Goal: Task Accomplishment & Management: Manage account settings

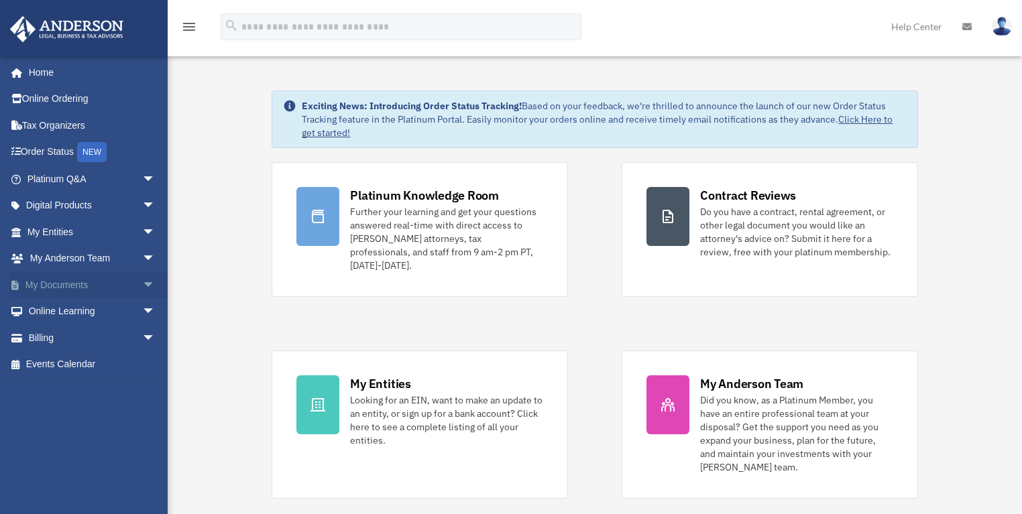
click at [67, 280] on link "My Documents arrow_drop_down" at bounding box center [92, 285] width 166 height 27
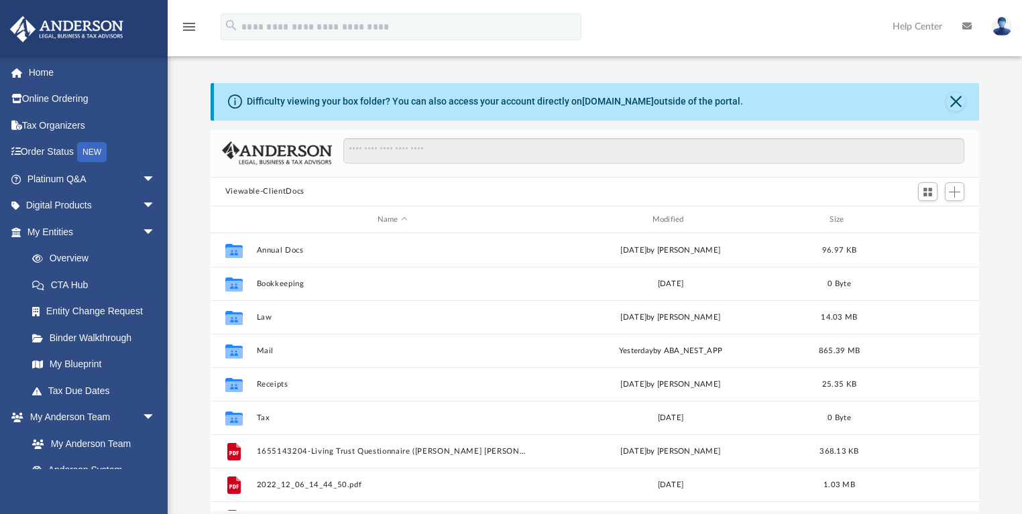
scroll to position [296, 761]
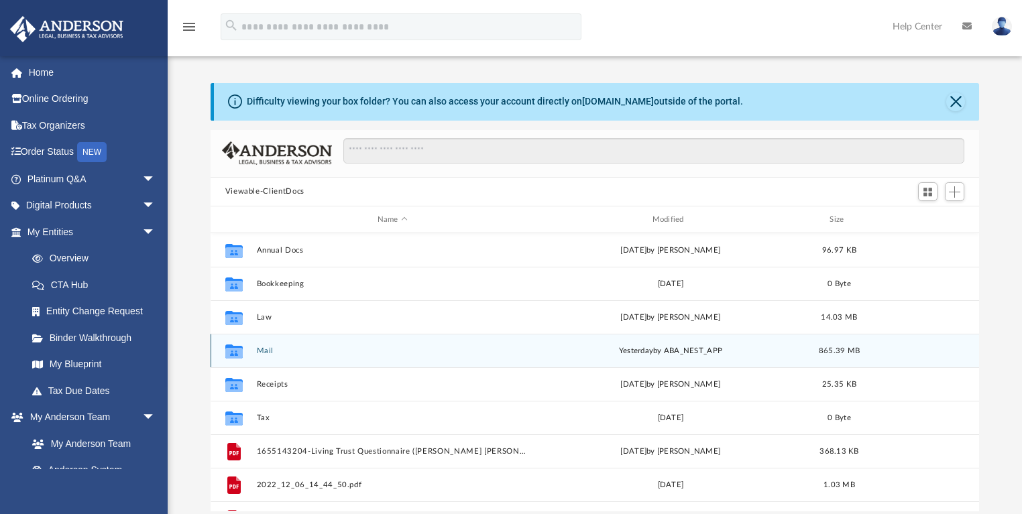
click at [262, 350] on button "Mail" at bounding box center [392, 351] width 272 height 9
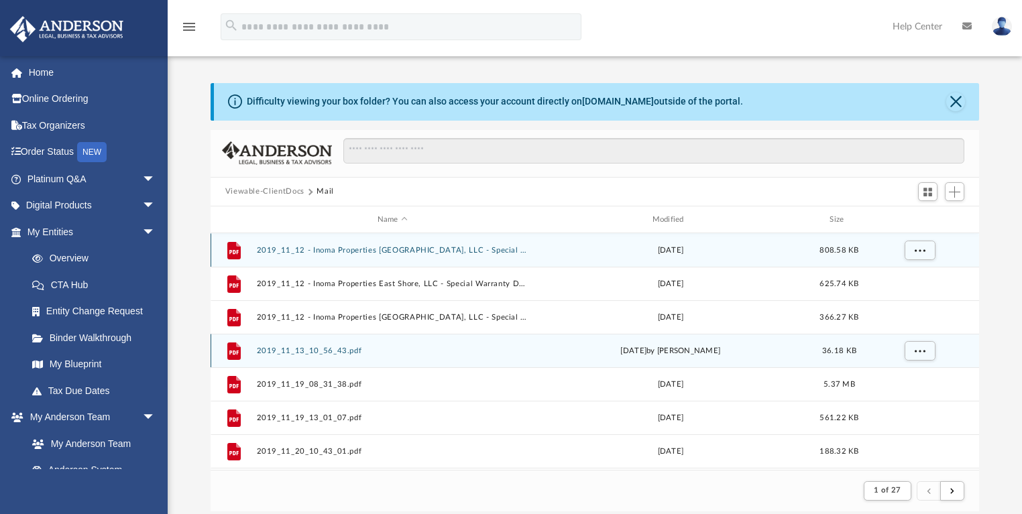
scroll to position [255, 761]
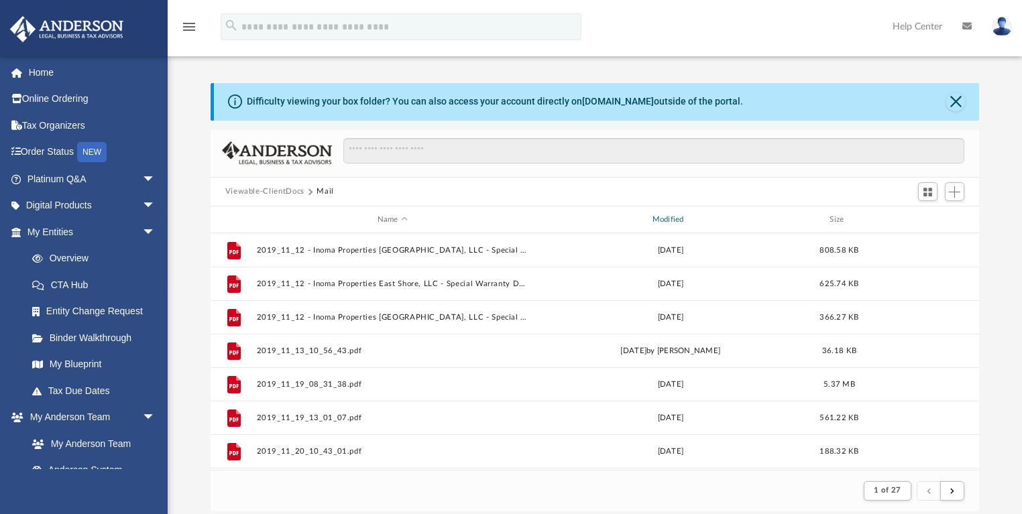
click at [673, 217] on div "Modified" at bounding box center [670, 220] width 272 height 12
click at [671, 221] on div "Modified" at bounding box center [670, 220] width 272 height 12
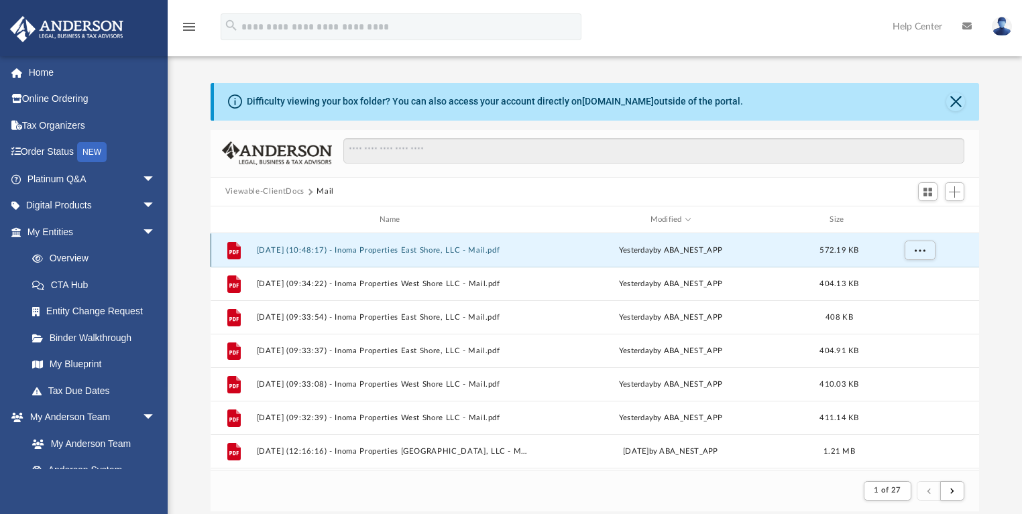
click at [429, 247] on button "[DATE] (10:48:17) - Inoma Properties East Shore, LLC - Mail.pdf" at bounding box center [392, 250] width 272 height 9
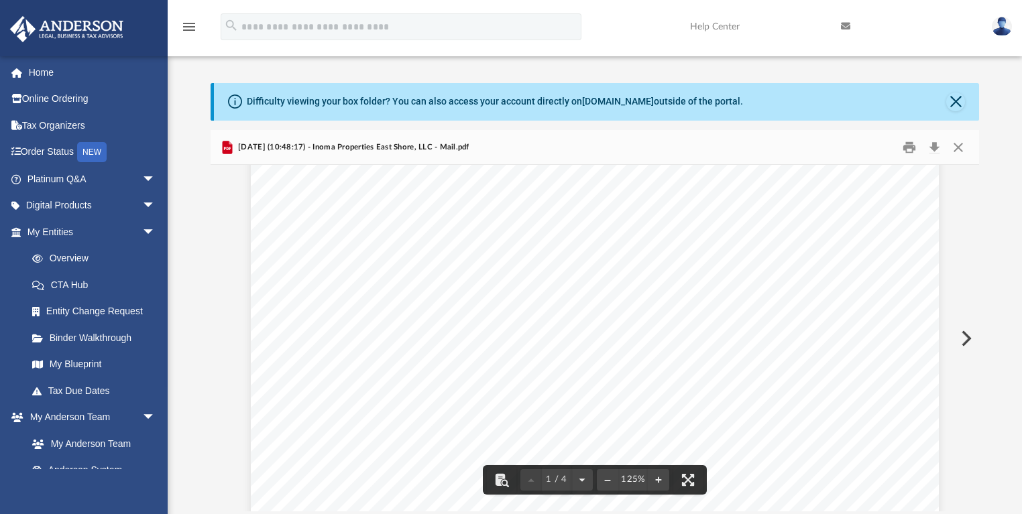
scroll to position [268, 0]
click at [967, 341] on button "Preview" at bounding box center [965, 339] width 30 height 38
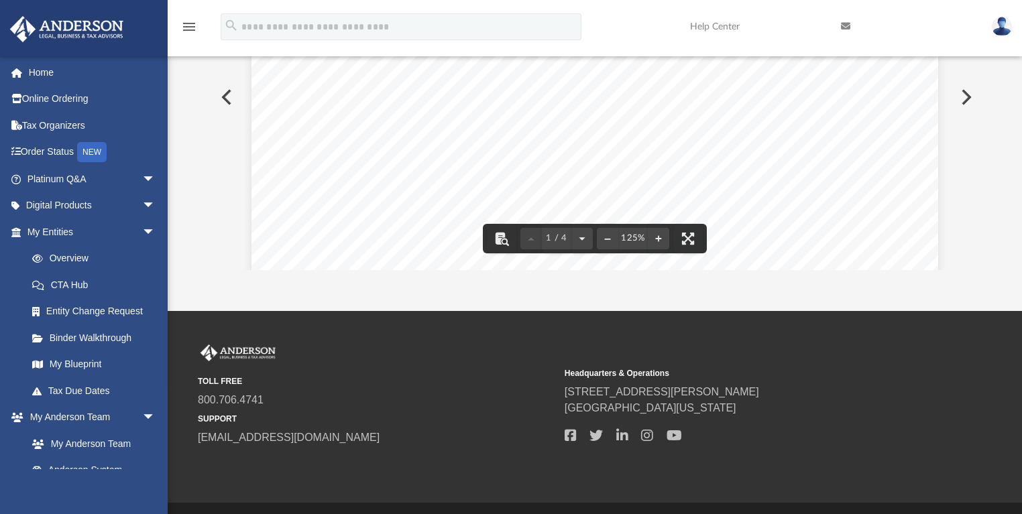
scroll to position [278, 0]
